Goal: Connect with others: Connect with others

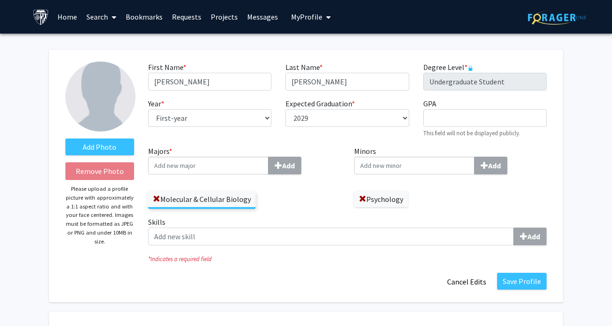
select select "first-year"
select select "2029"
click at [253, 14] on link "Messages" at bounding box center [262, 16] width 40 height 33
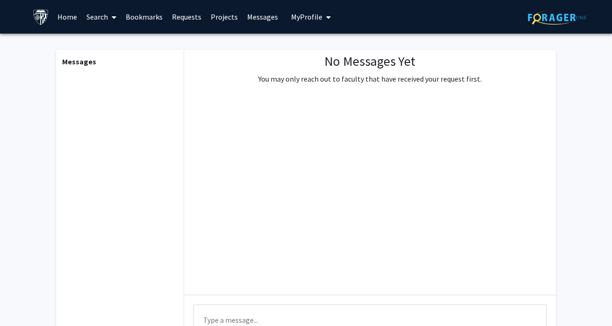
click at [149, 20] on link "Bookmarks" at bounding box center [144, 16] width 46 height 33
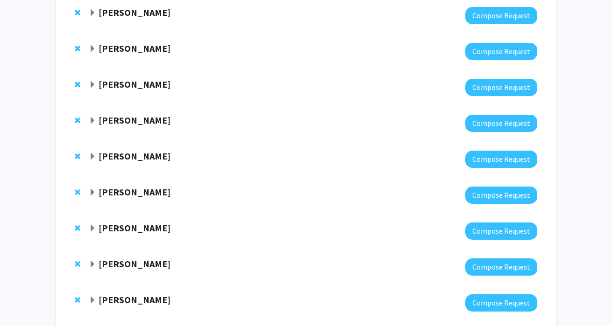
scroll to position [719, 0]
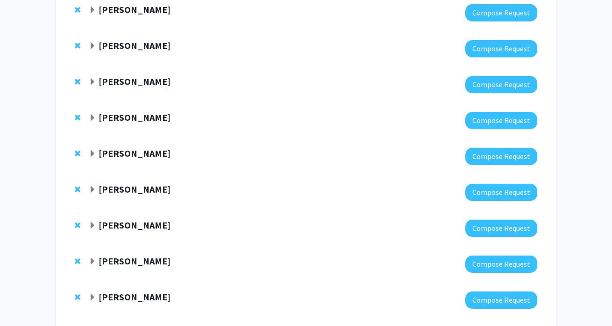
click at [138, 226] on strong "[PERSON_NAME]" at bounding box center [135, 225] width 72 height 12
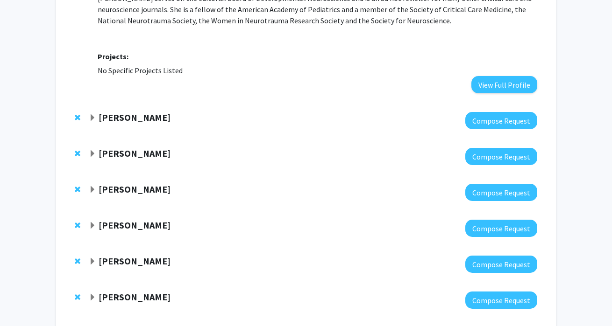
click at [135, 219] on strong "[PERSON_NAME]" at bounding box center [135, 225] width 72 height 12
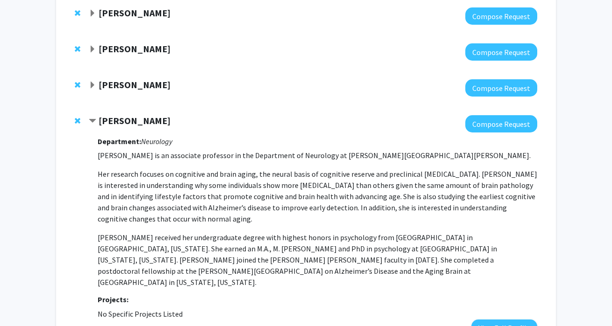
scroll to position [1231, 0]
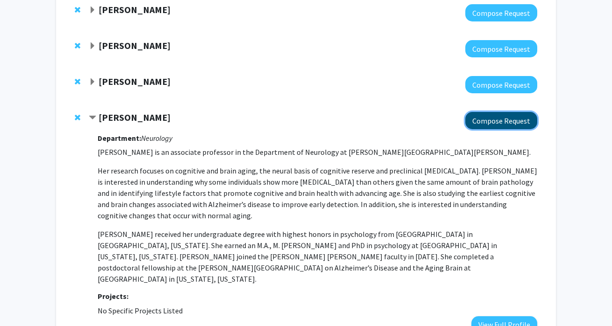
click at [497, 112] on button "Compose Request" at bounding box center [501, 120] width 72 height 17
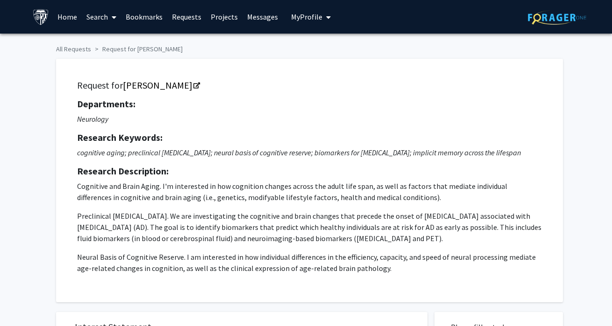
click at [134, 13] on link "Bookmarks" at bounding box center [144, 16] width 46 height 33
